Goal: Task Accomplishment & Management: Use online tool/utility

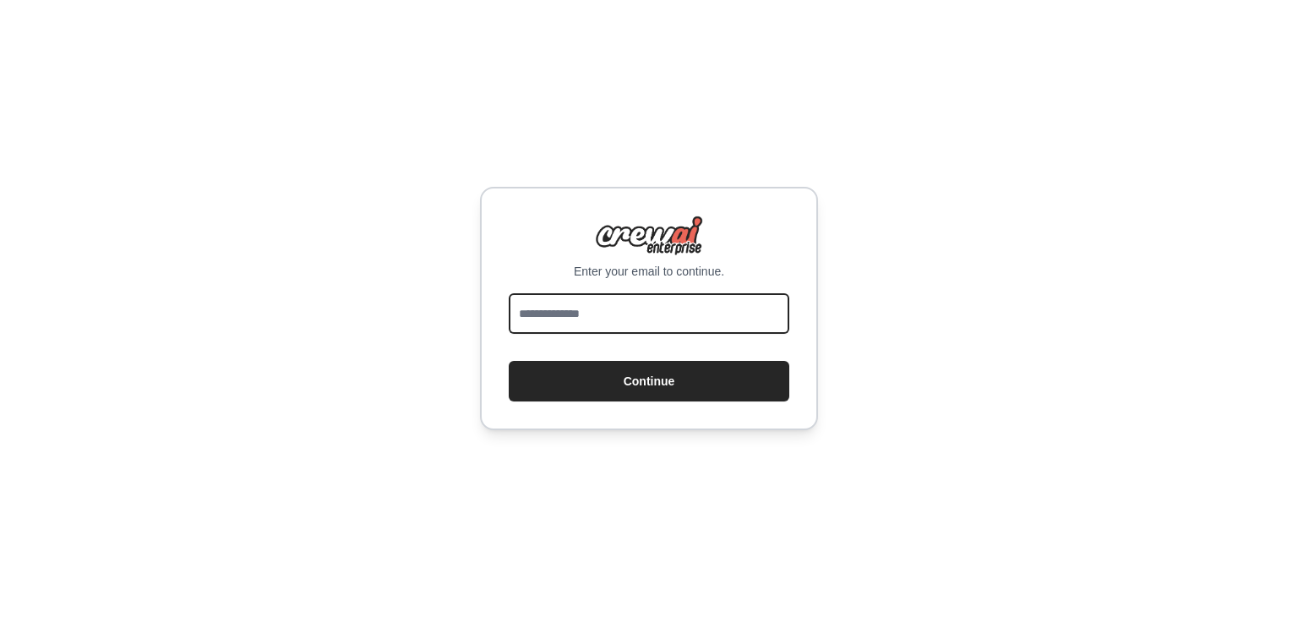
click at [663, 311] on input "email" at bounding box center [649, 313] width 281 height 41
type input "**********"
click at [509, 361] on button "Continue" at bounding box center [649, 381] width 281 height 41
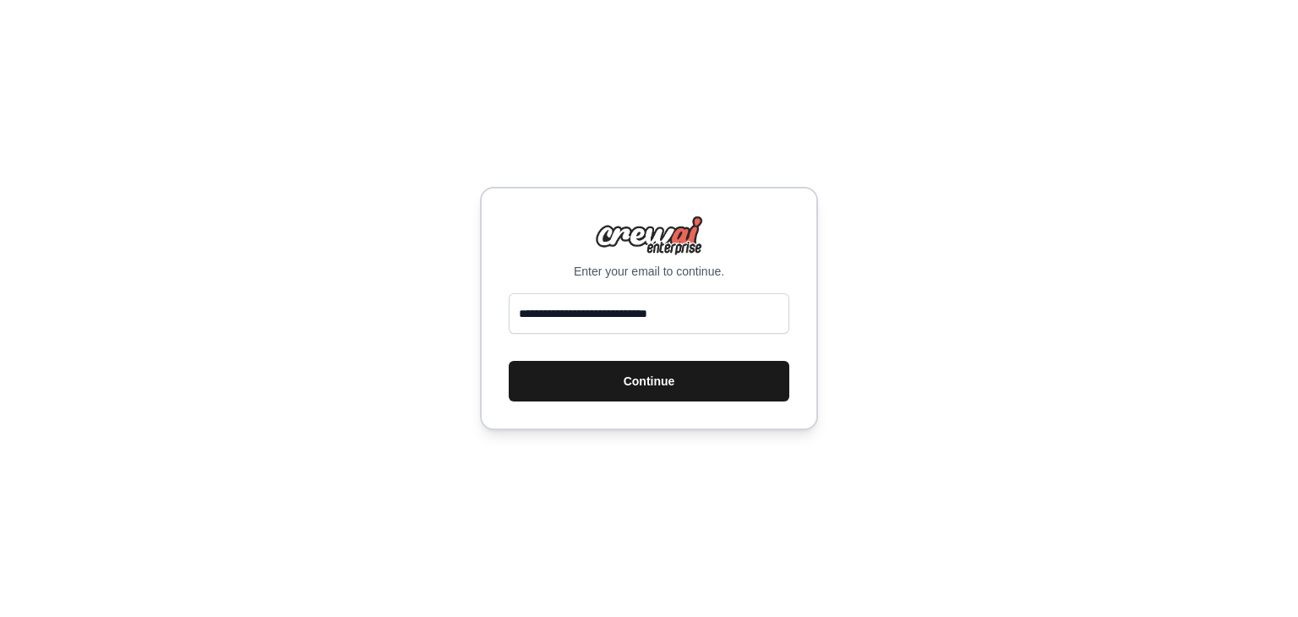
click at [651, 379] on button "Continue" at bounding box center [649, 381] width 281 height 41
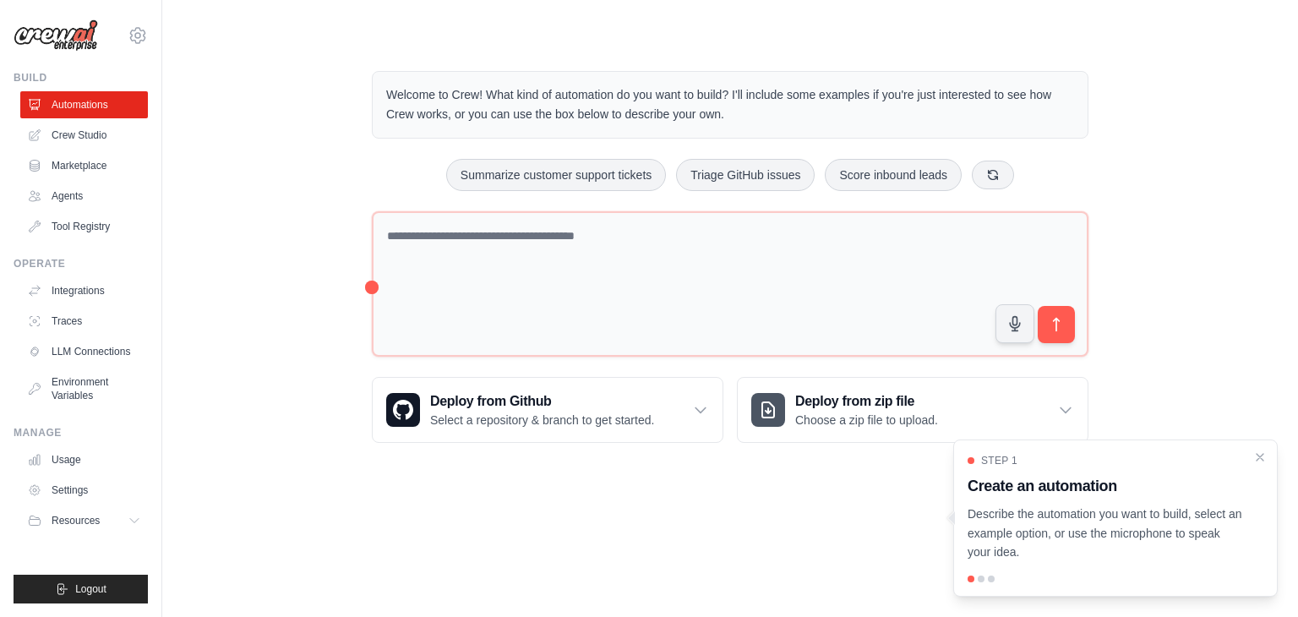
click at [981, 580] on div at bounding box center [981, 579] width 7 height 7
drag, startPoint x: 965, startPoint y: 478, endPoint x: 1041, endPoint y: 558, distance: 110.0
click at [1041, 558] on div "Step 1 Create an automation Describe the automation you want to build, select a…" at bounding box center [1115, 517] width 325 height 157
copy div "Create an automation Describe the automation you want to build, select an examp…"
click at [109, 582] on button "Logout" at bounding box center [81, 589] width 134 height 29
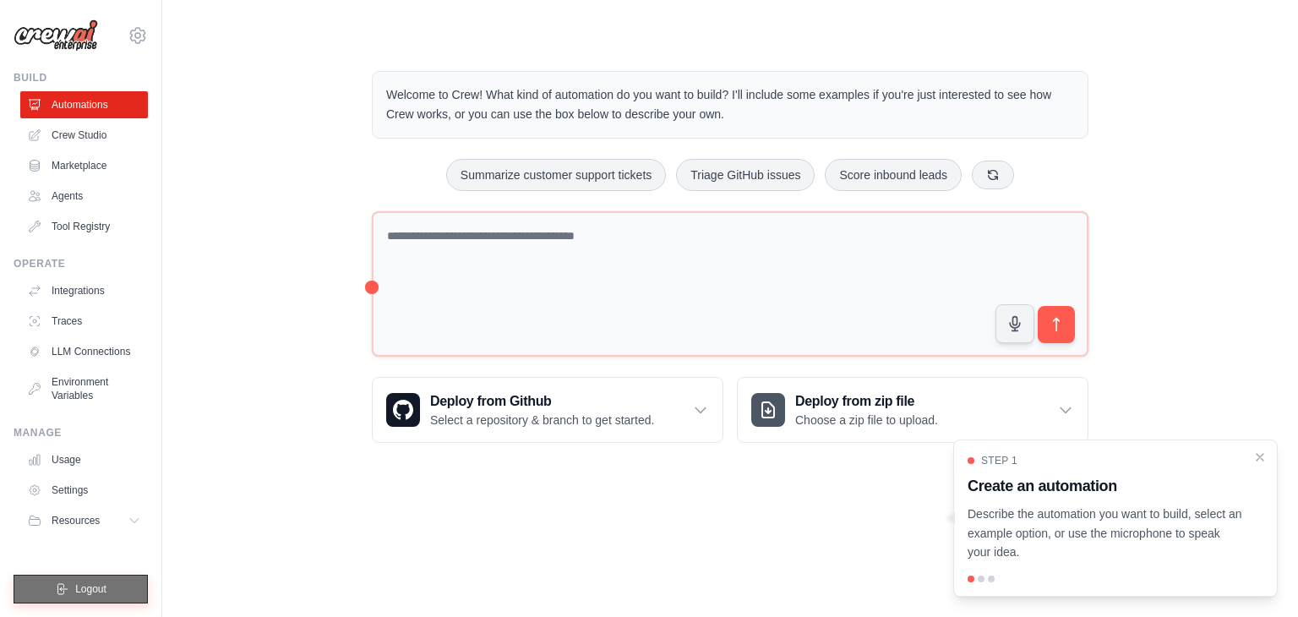
click at [109, 582] on button "Logout" at bounding box center [81, 589] width 134 height 29
